Goal: Information Seeking & Learning: Learn about a topic

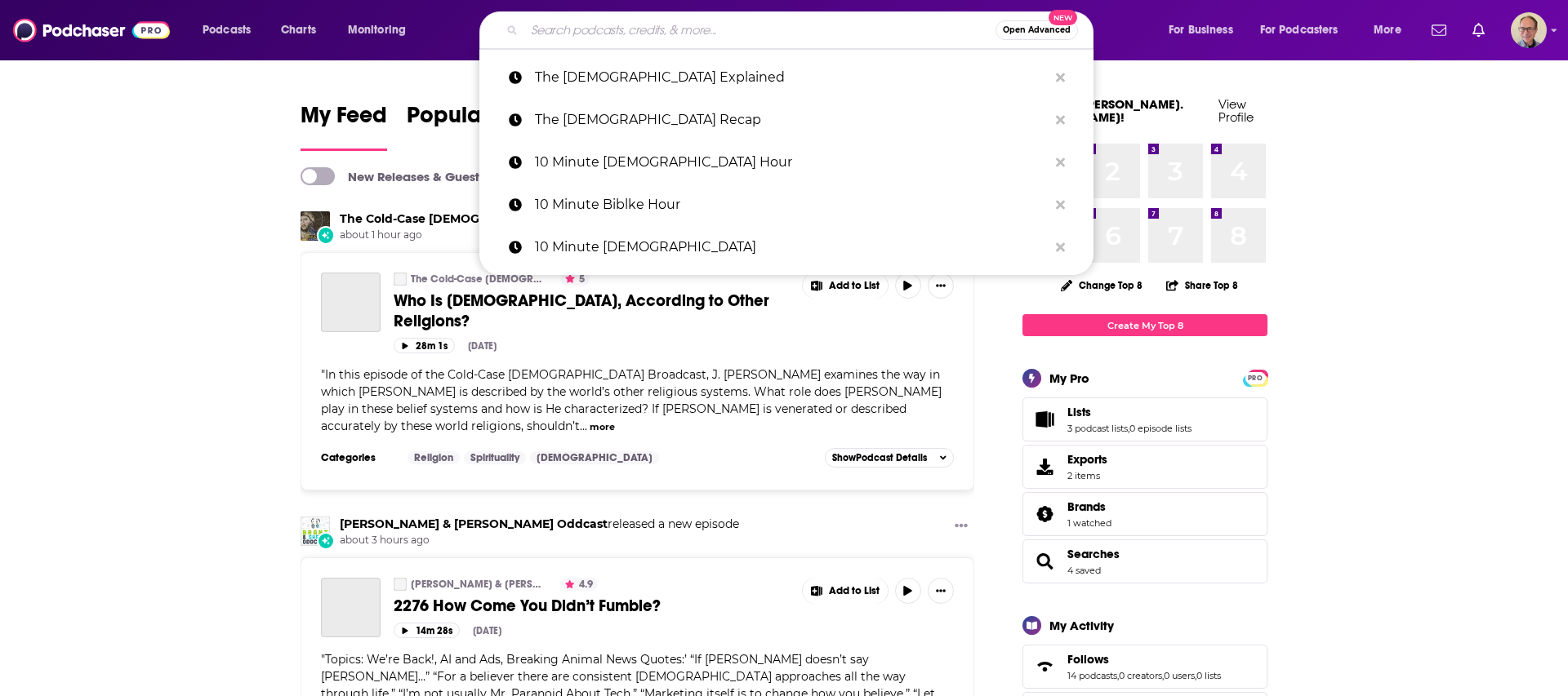
click at [656, 31] on input "Search podcasts, credits, & more..." at bounding box center [760, 31] width 471 height 26
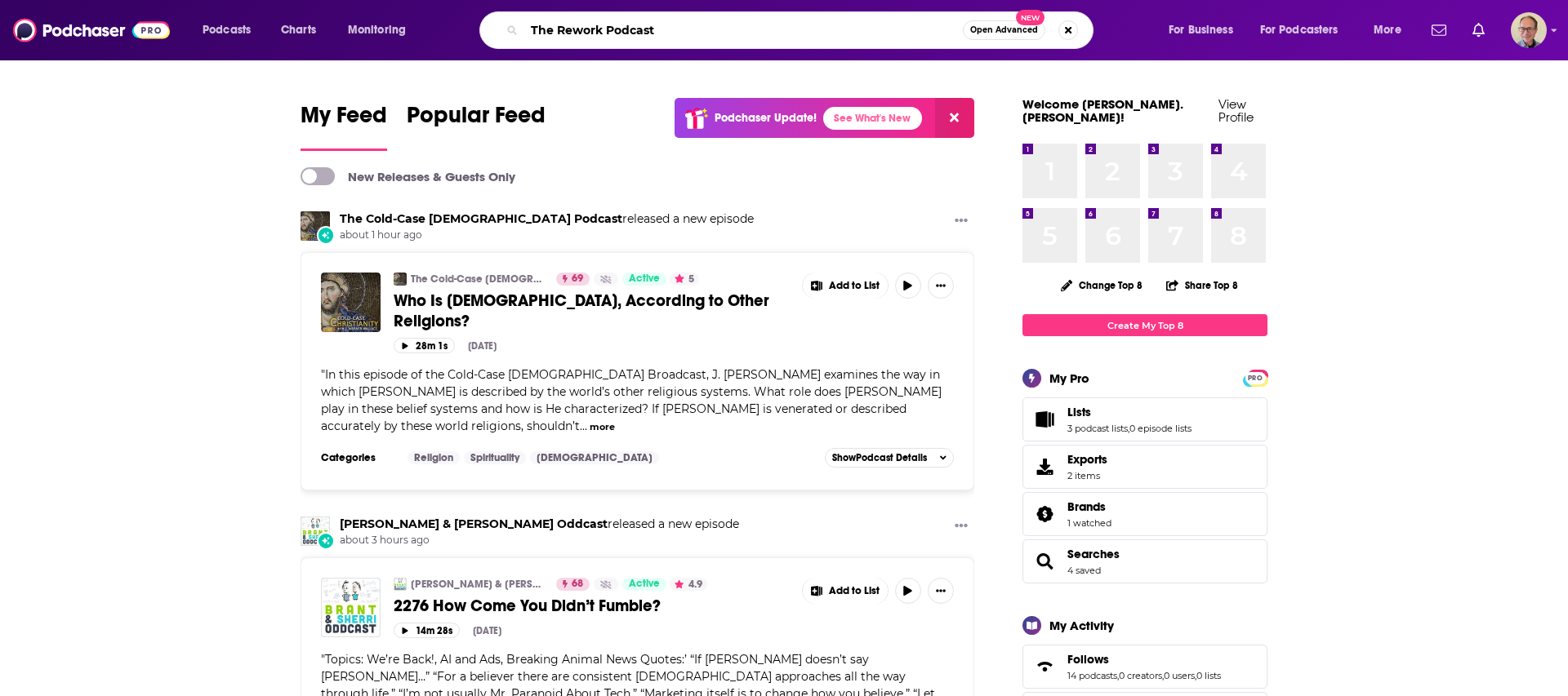
type input "The Rework Podcast"
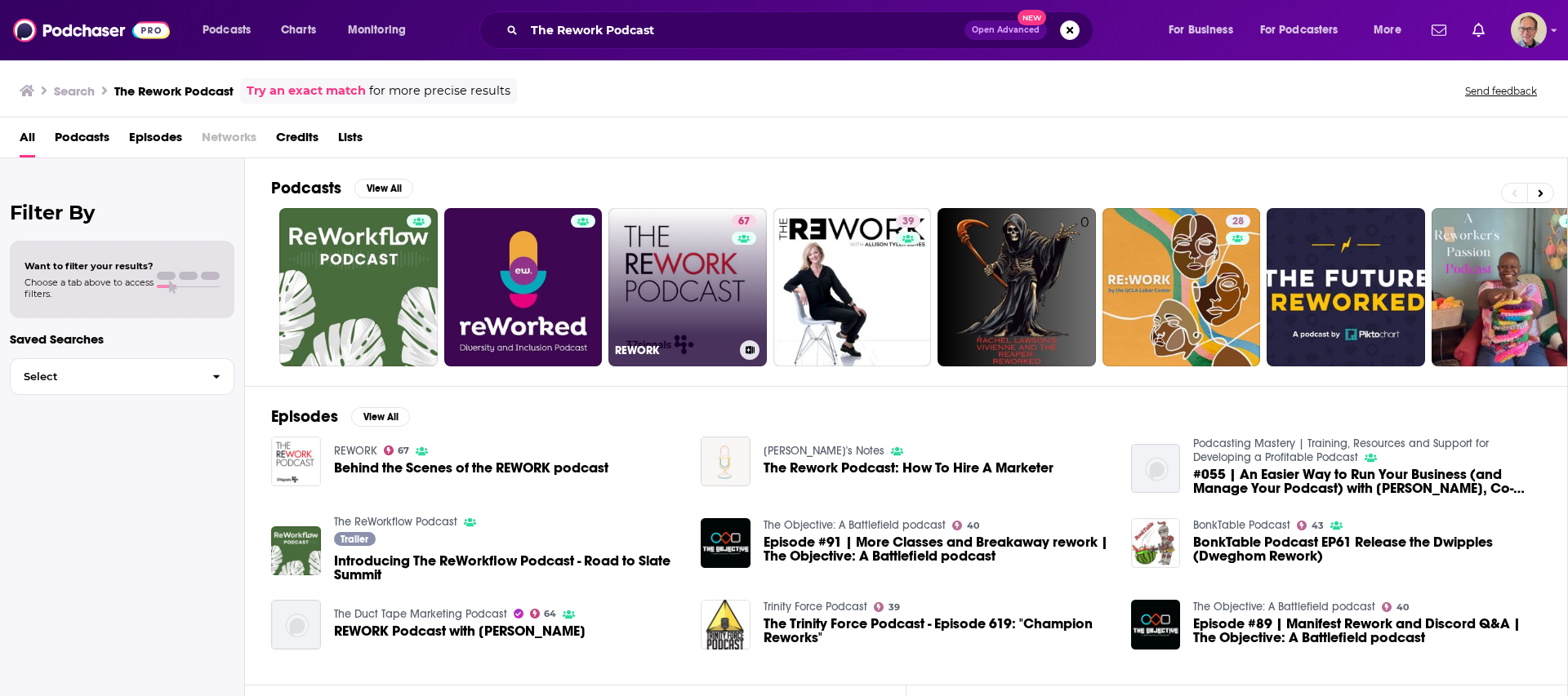
click at [691, 275] on link "67 REWORK" at bounding box center [687, 287] width 159 height 158
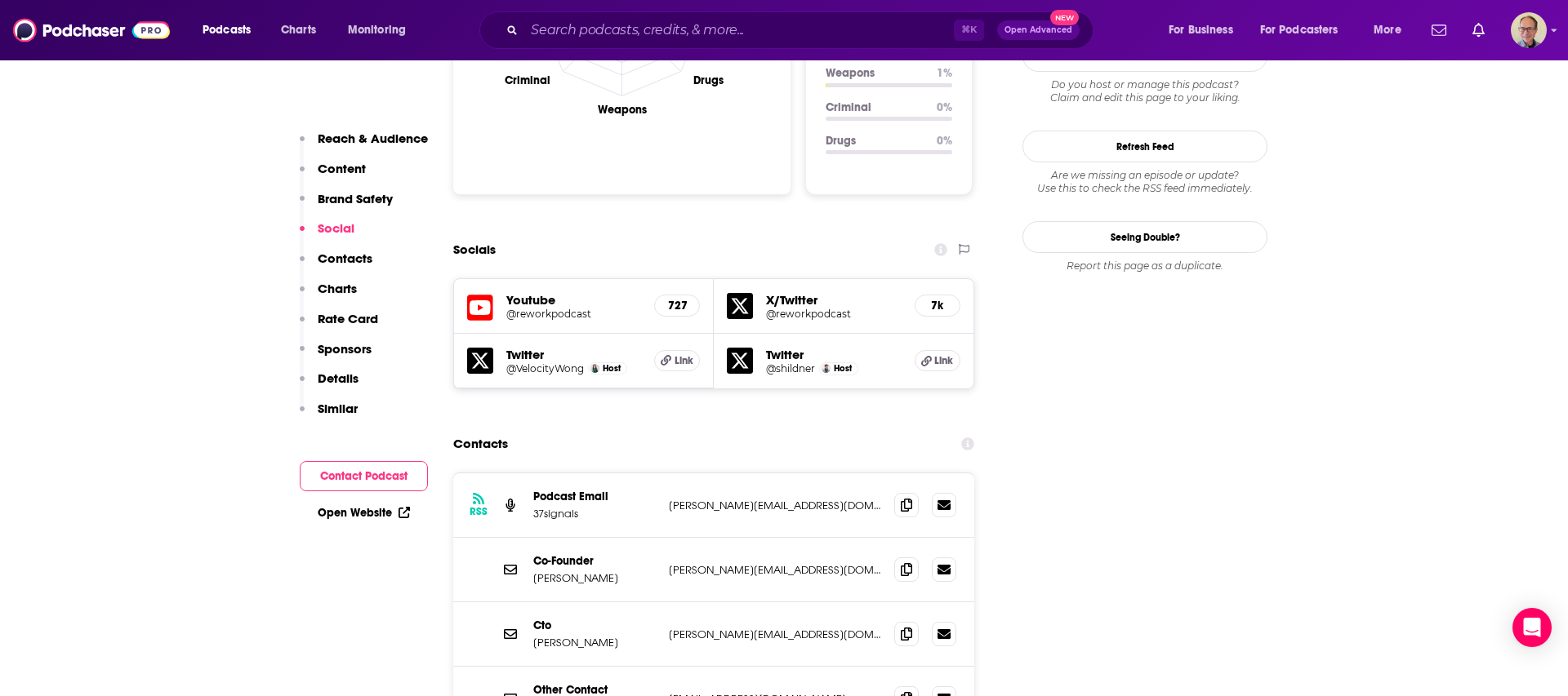
scroll to position [1730, 0]
